Goal: Information Seeking & Learning: Learn about a topic

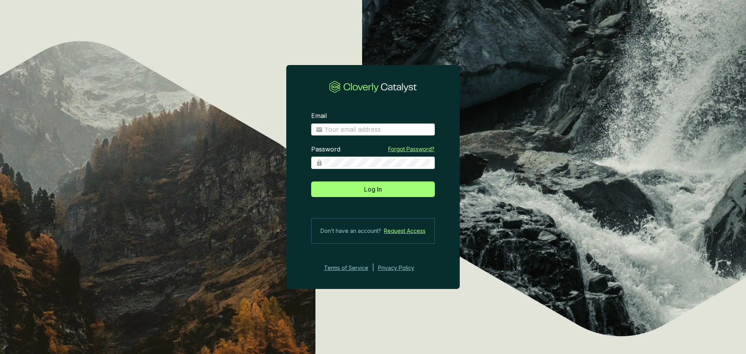
click at [391, 137] on section "Email Password Forgot Password? Log In Don’t have an account? Request Access Te…" at bounding box center [373, 192] width 174 height 186
click at [391, 132] on input "Email" at bounding box center [378, 129] width 106 height 9
type input "[PERSON_NAME][EMAIL_ADDRESS][DOMAIN_NAME]"
click at [403, 177] on div "Password Forgot Password?" at bounding box center [373, 161] width 124 height 33
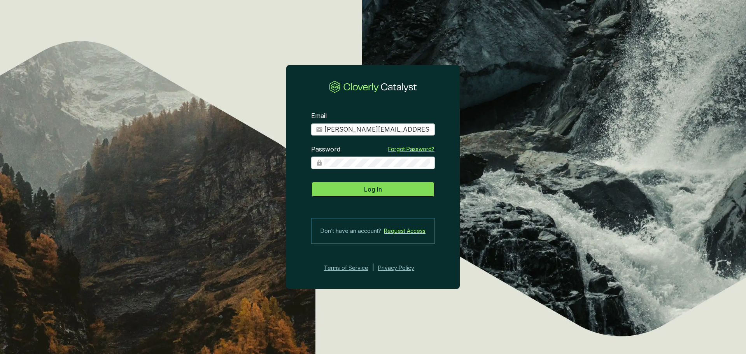
click at [401, 190] on button "Log In" at bounding box center [373, 189] width 124 height 16
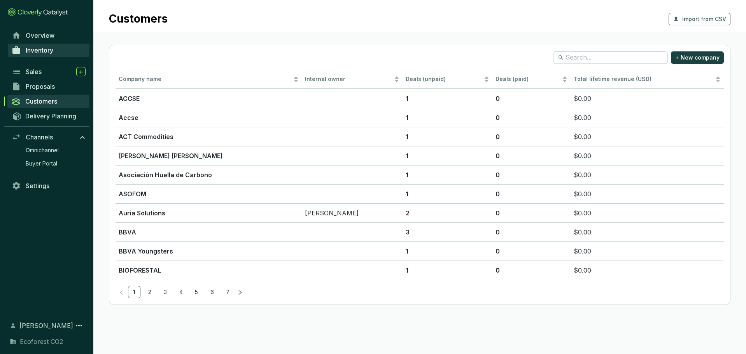
click at [56, 47] on link "Inventory" at bounding box center [49, 50] width 82 height 13
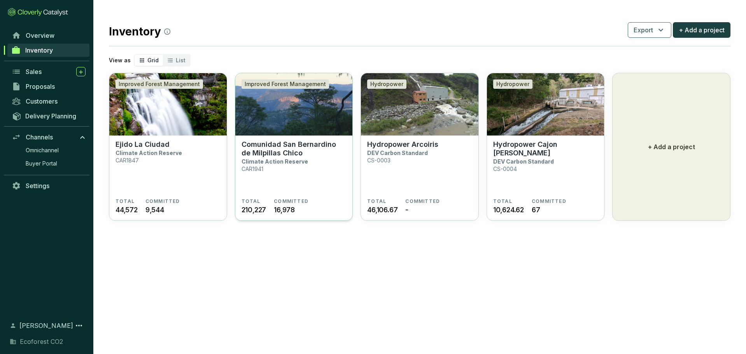
click at [297, 170] on section "Comunidad San Bernardino de Milpillas Chico Climate Action Reserve CAR1941" at bounding box center [294, 169] width 105 height 58
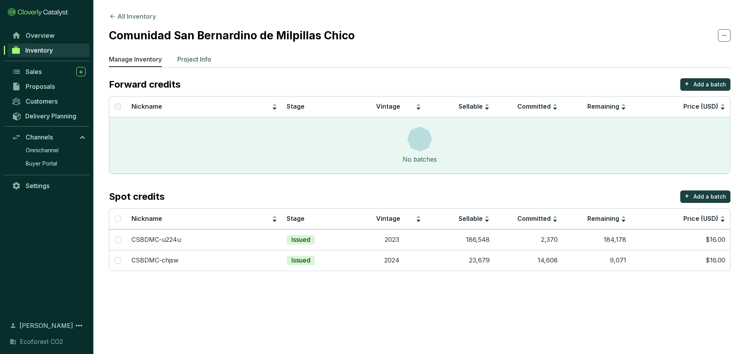
click at [188, 57] on p "Project Info" at bounding box center [194, 58] width 34 height 9
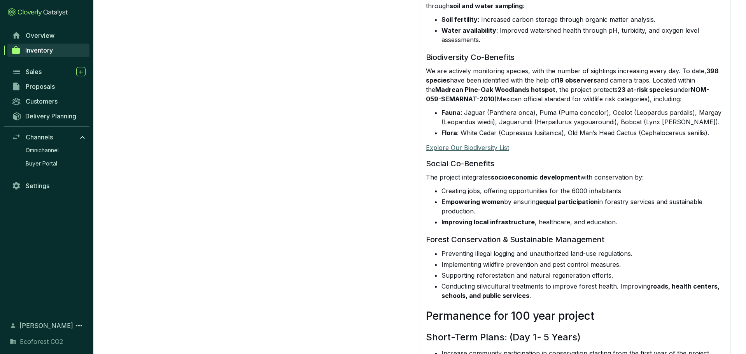
scroll to position [707, 0]
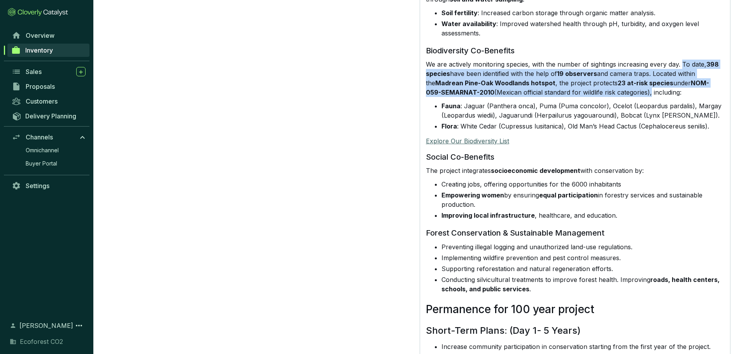
drag, startPoint x: 682, startPoint y: 54, endPoint x: 637, endPoint y: 81, distance: 52.4
click at [637, 81] on p "We are actively monitoring species, with the number of sightings increasing eve…" at bounding box center [575, 78] width 298 height 37
copy p "To date, 398 species have been identified with the help of 19 observers and cam…"
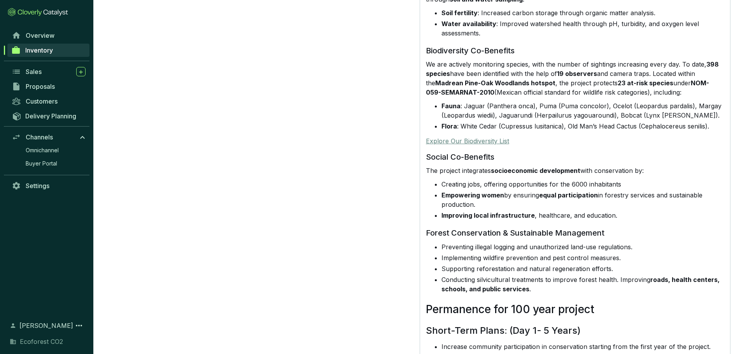
click at [498, 137] on link "Explore Our Biodiversity List" at bounding box center [467, 141] width 83 height 8
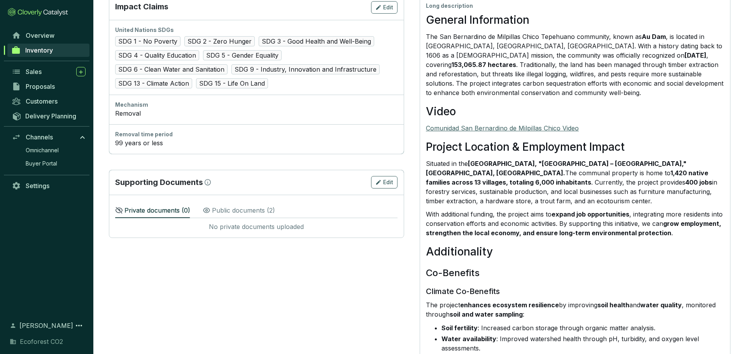
scroll to position [391, 0]
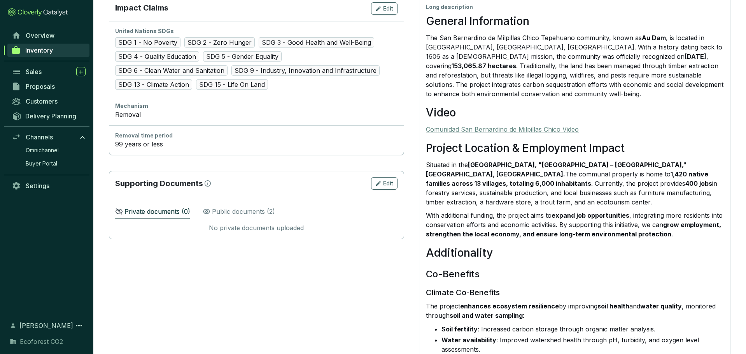
click at [539, 125] on link "Comunidad San Bernardino de Milpillas Chico Video" at bounding box center [502, 129] width 153 height 8
